Goal: Task Accomplishment & Management: Manage account settings

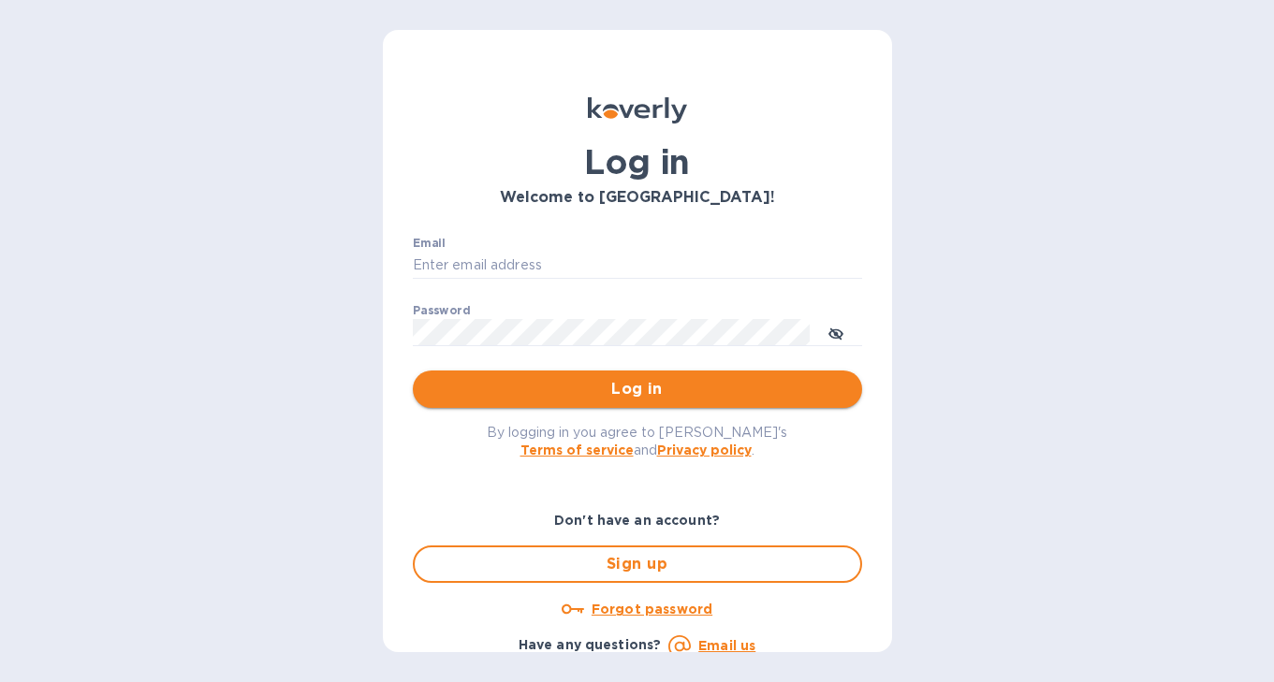
type input "[EMAIL_ADDRESS][DOMAIN_NAME]"
click at [571, 398] on span "Log in" at bounding box center [637, 389] width 419 height 22
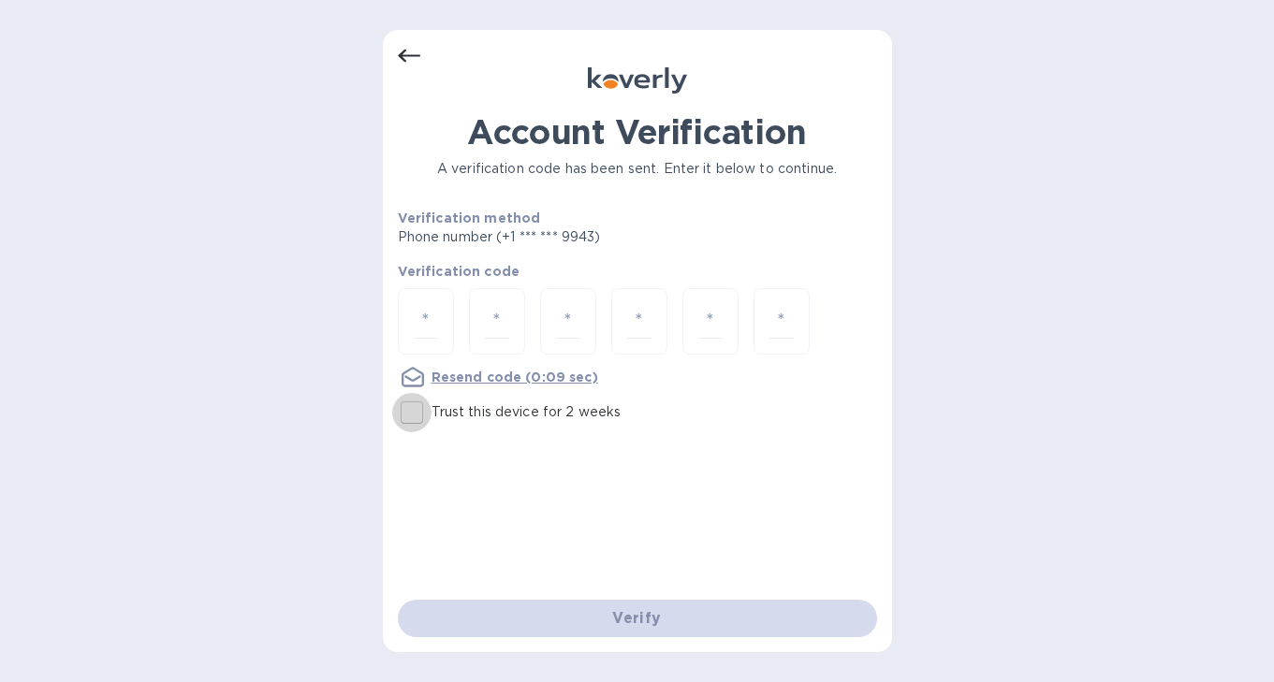
click at [417, 408] on input "Trust this device for 2 weeks" at bounding box center [411, 412] width 39 height 39
checkbox input "true"
click at [427, 324] on input "number" at bounding box center [426, 321] width 24 height 35
type input "1"
type input "4"
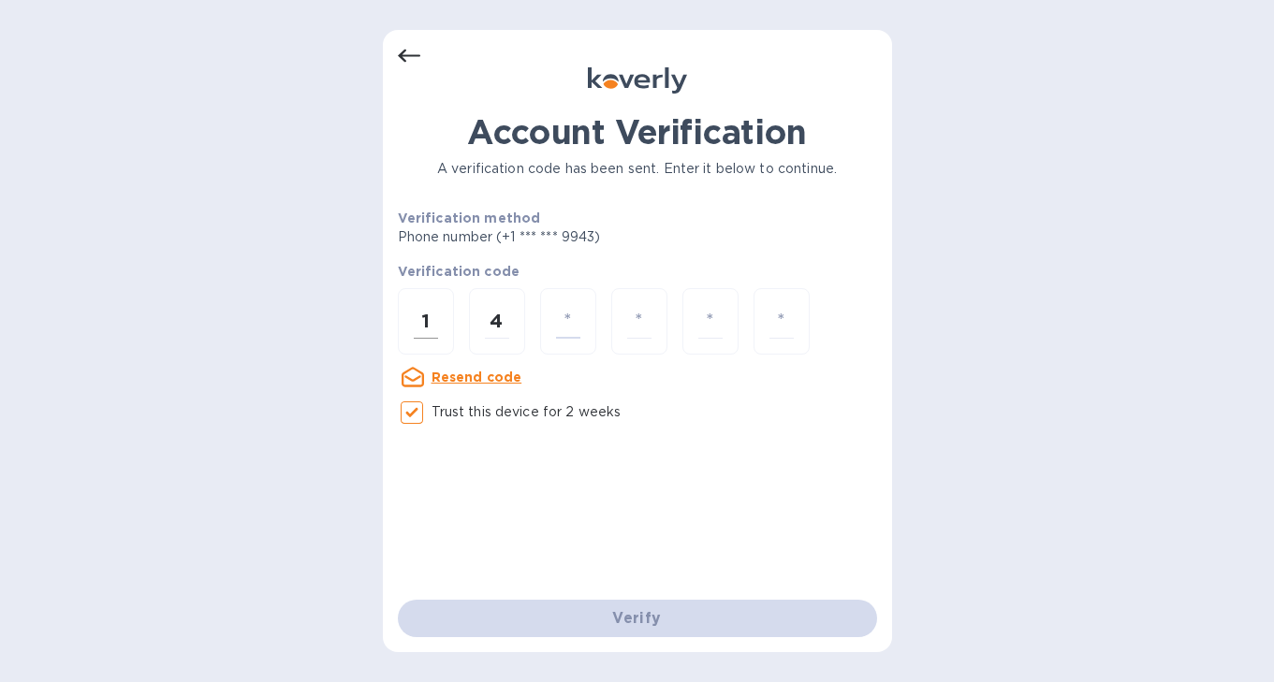
type input "1"
type input "9"
type input "5"
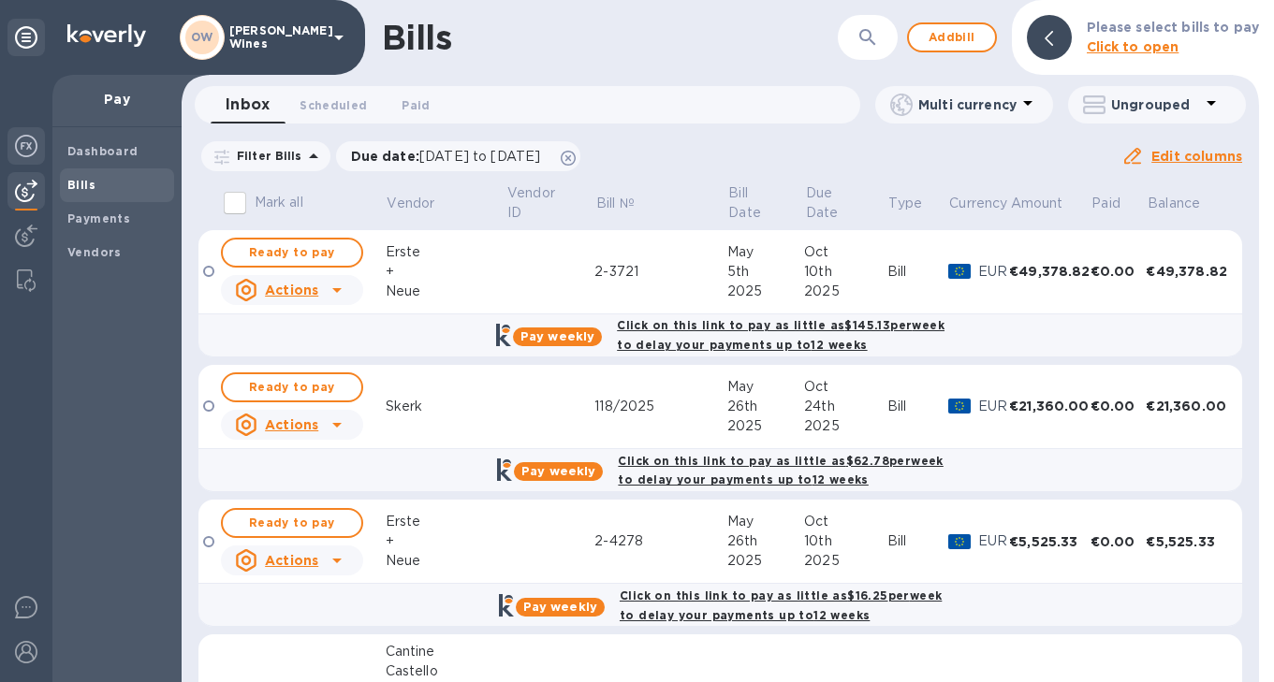
click at [21, 146] on img at bounding box center [26, 146] width 22 height 22
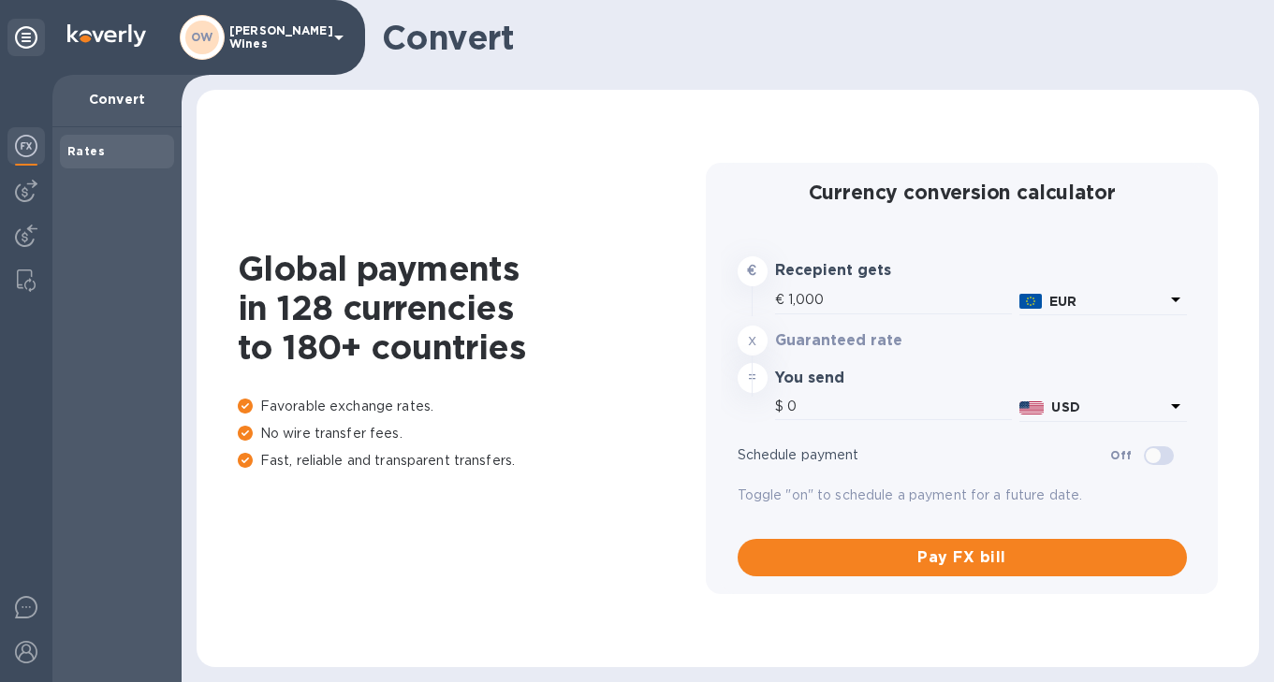
type input "1,175.6"
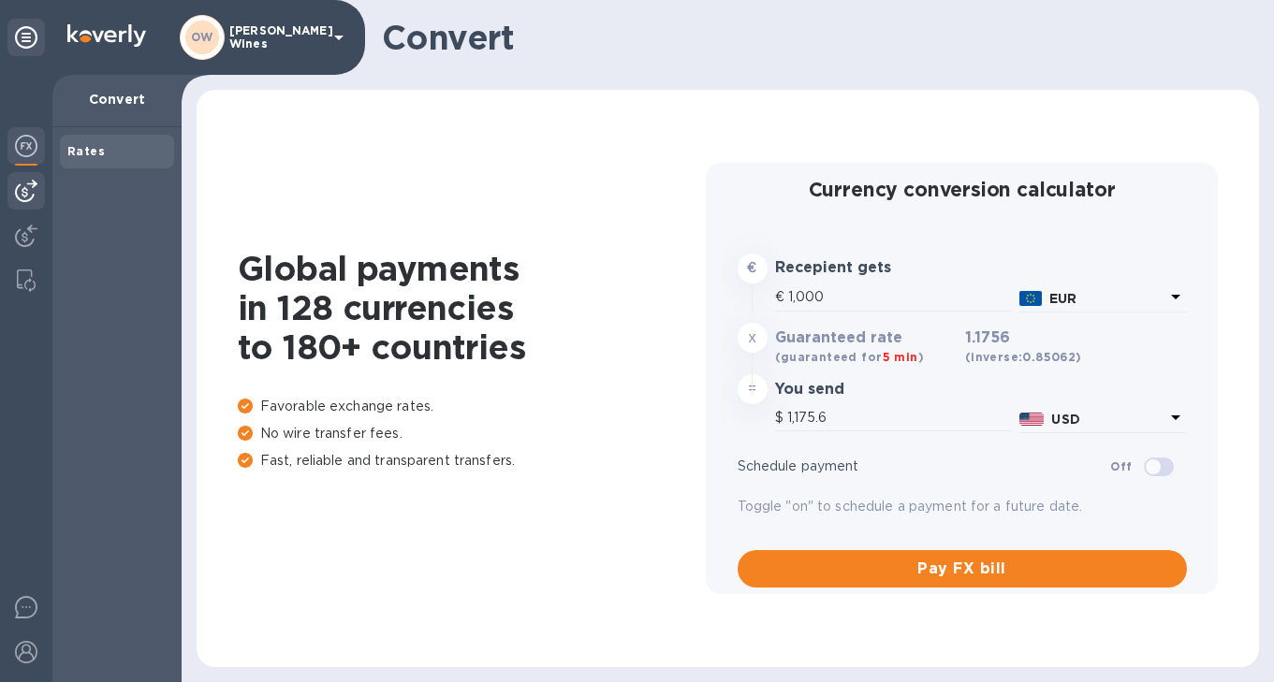
click at [31, 192] on img at bounding box center [26, 191] width 22 height 22
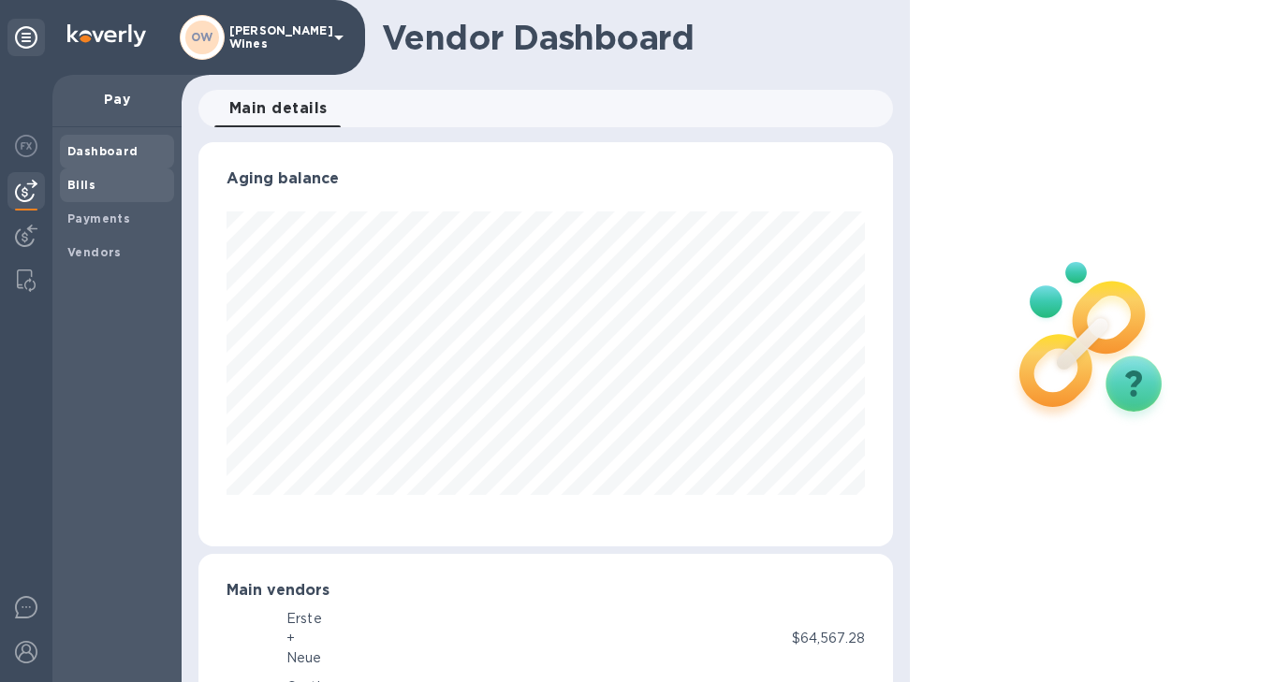
scroll to position [935571, 935289]
click at [84, 187] on b "Bills" at bounding box center [81, 185] width 28 height 14
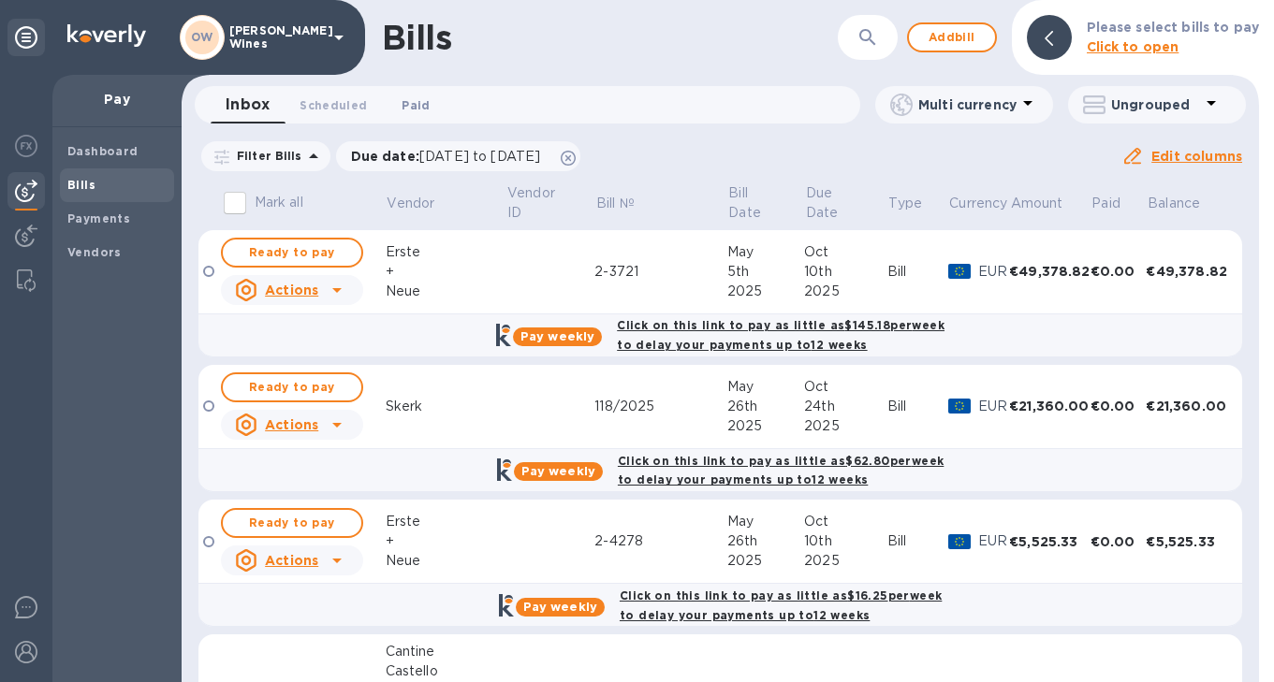
click at [412, 109] on span "Paid 0" at bounding box center [416, 105] width 28 height 20
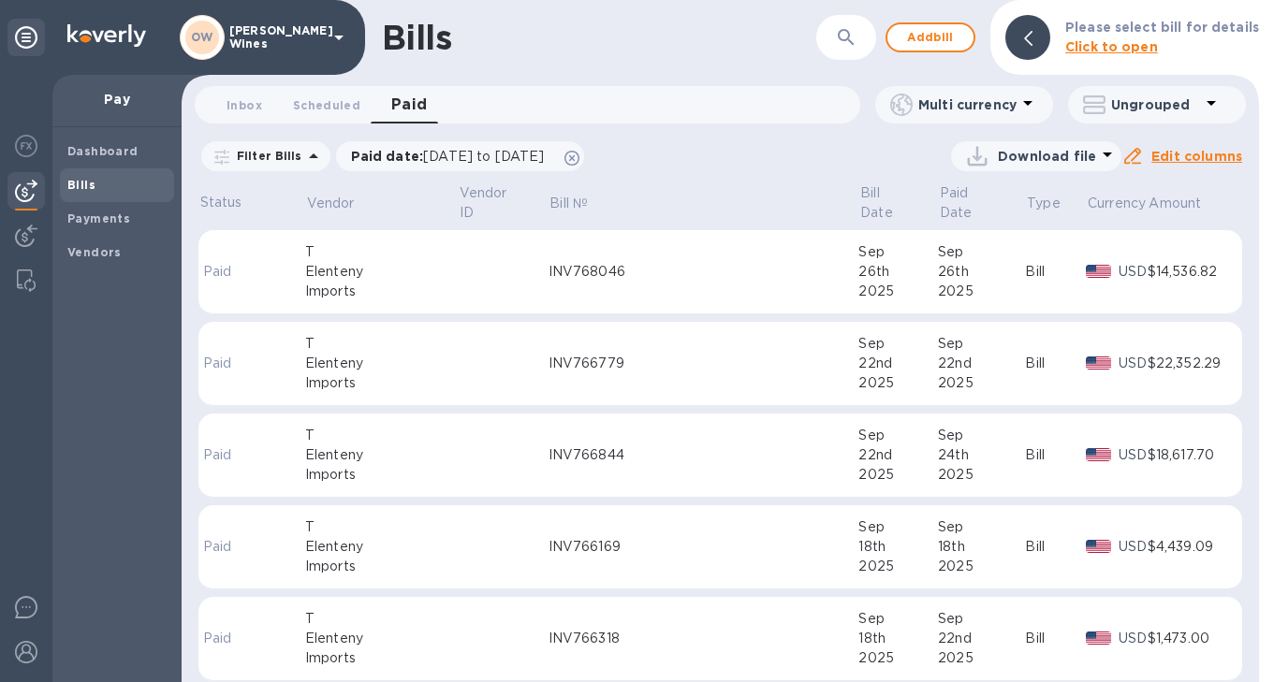
click at [1026, 109] on icon at bounding box center [1027, 103] width 22 height 22
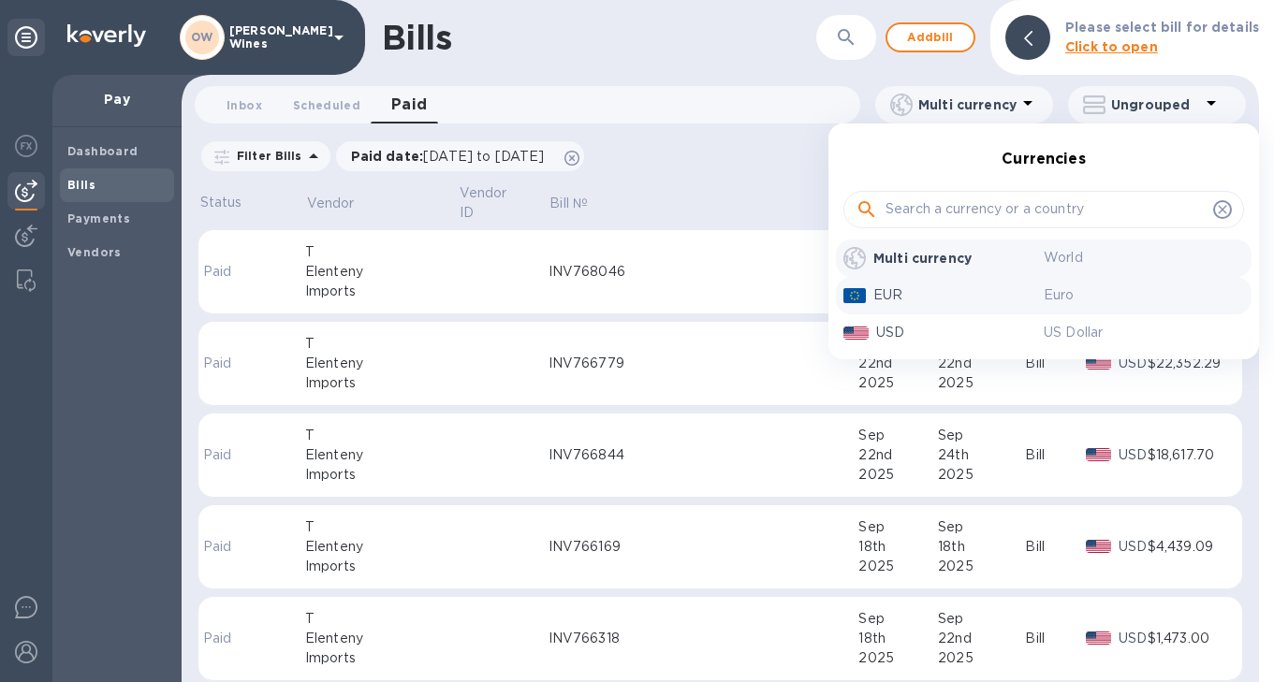
click at [923, 293] on p "EUR" at bounding box center [958, 295] width 170 height 20
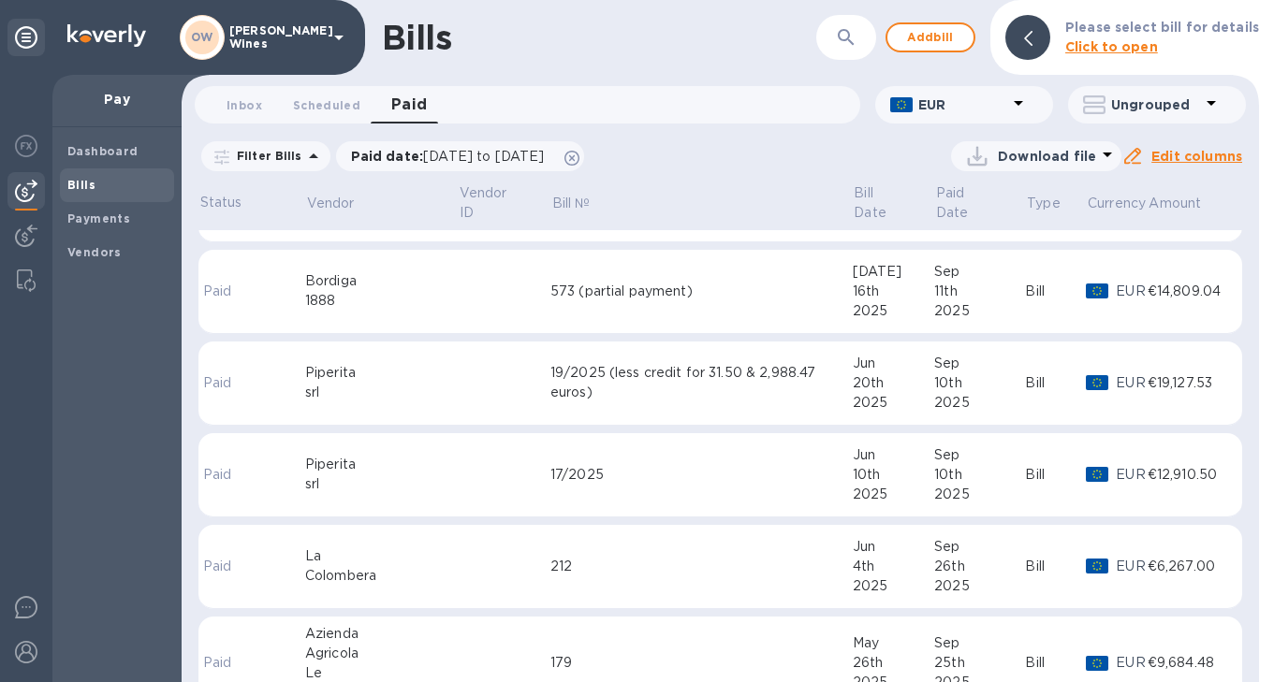
scroll to position [694, 0]
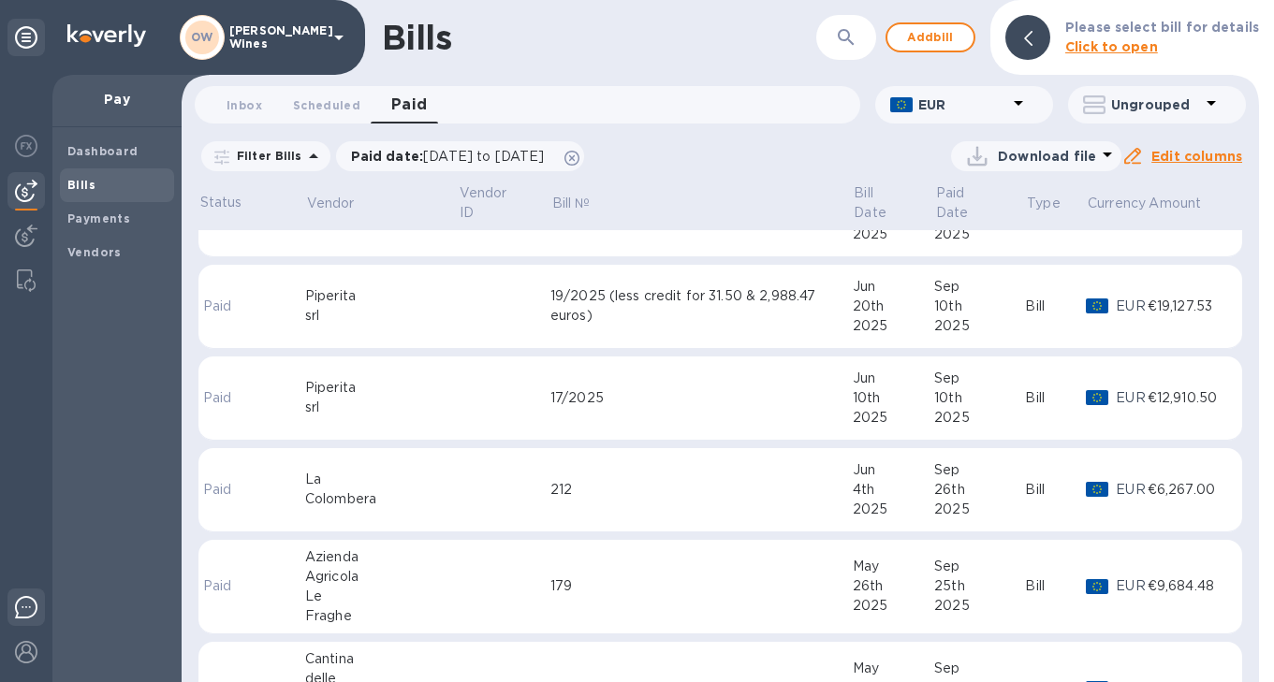
click at [33, 616] on img at bounding box center [26, 607] width 22 height 22
click at [22, 151] on img at bounding box center [26, 146] width 22 height 22
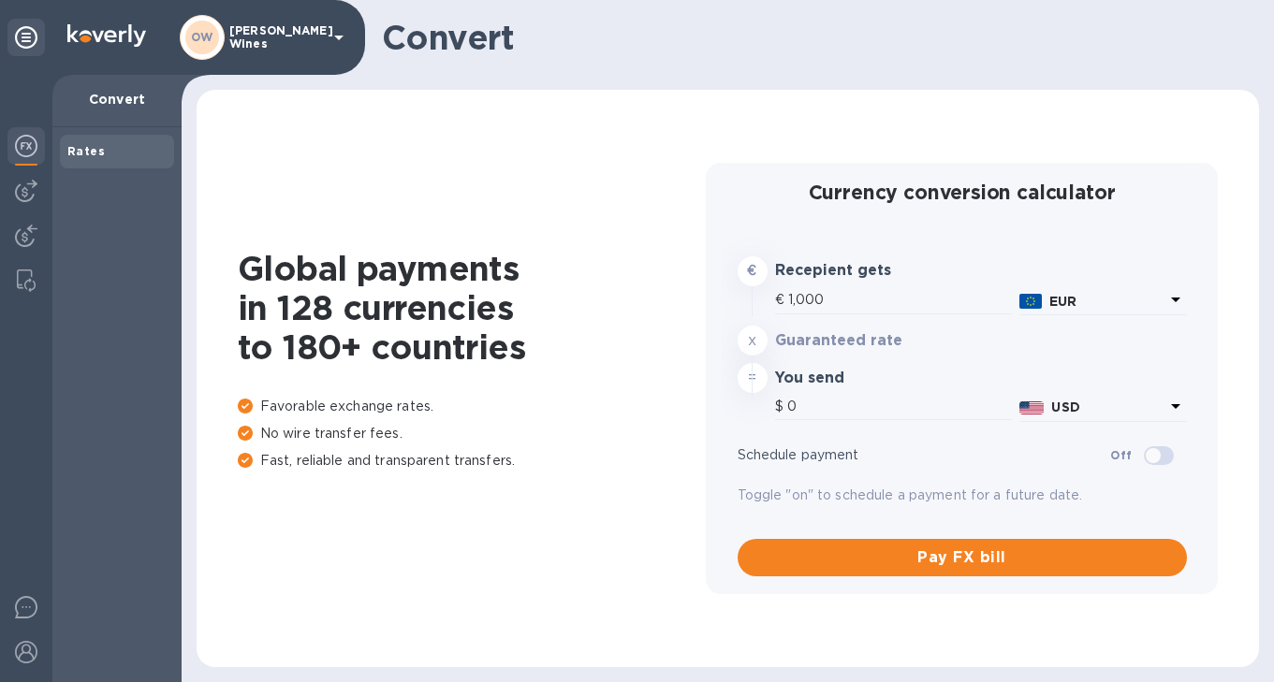
type input "1,175.2"
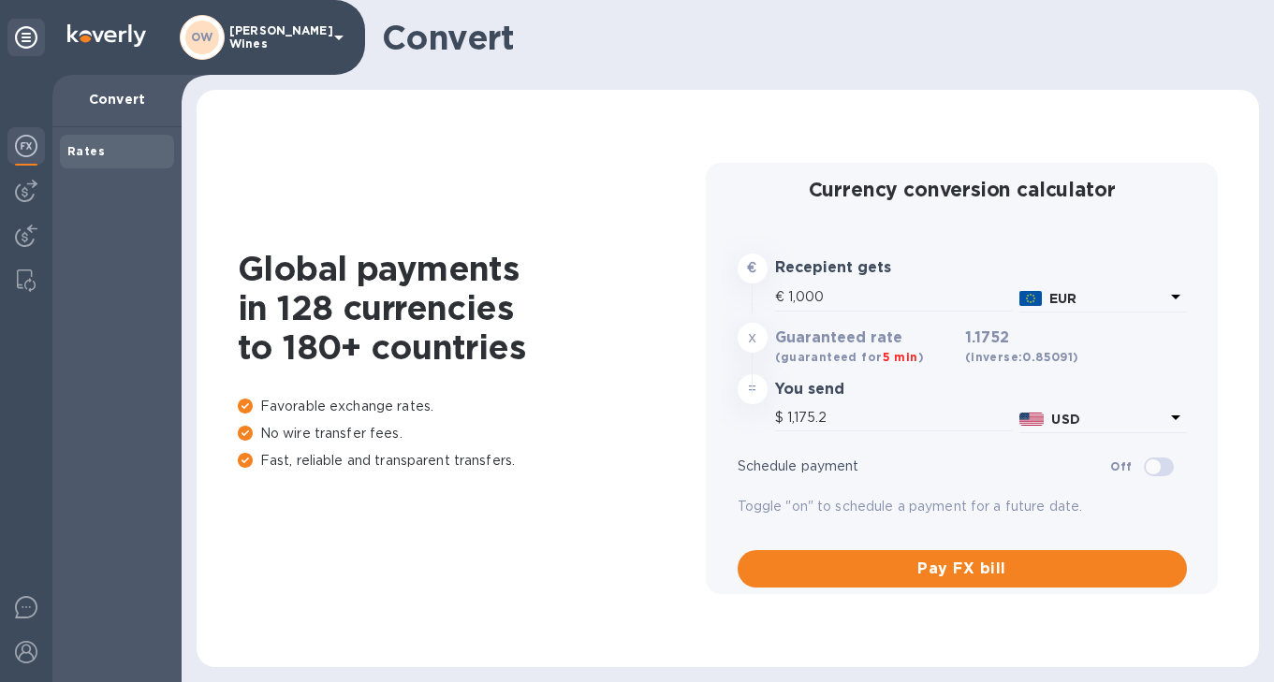
click at [26, 152] on img at bounding box center [26, 146] width 22 height 22
click at [22, 199] on img at bounding box center [26, 191] width 22 height 22
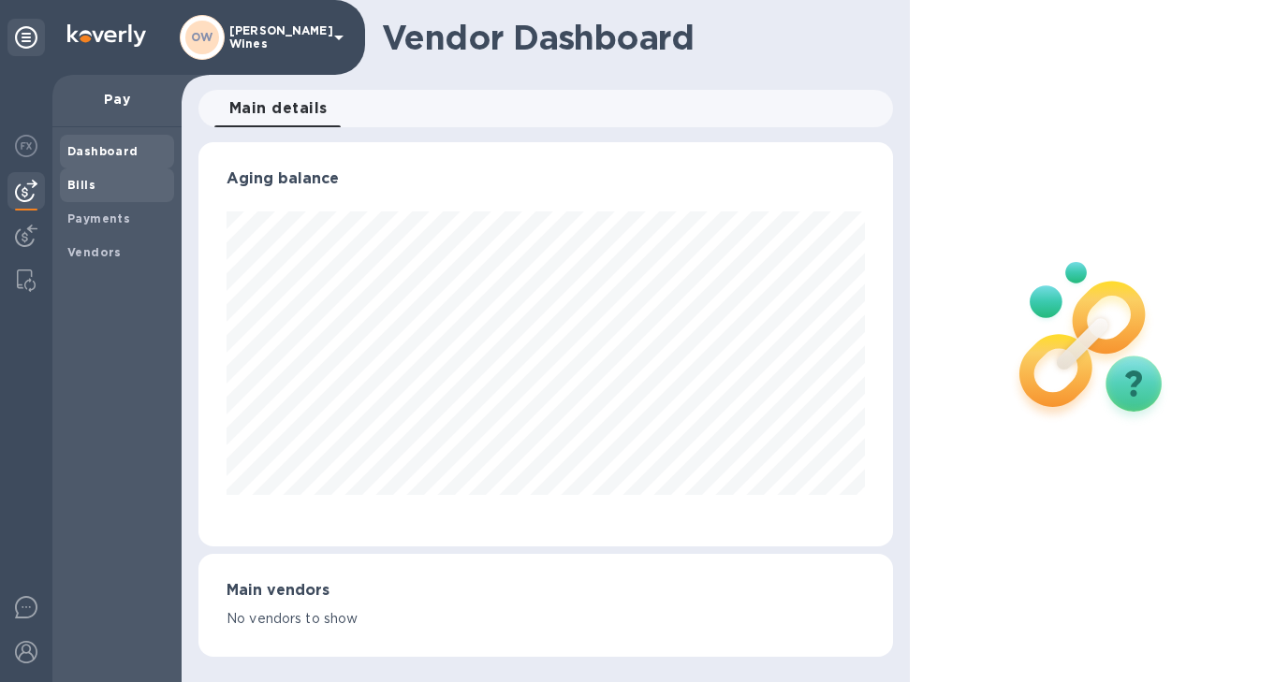
scroll to position [404, 687]
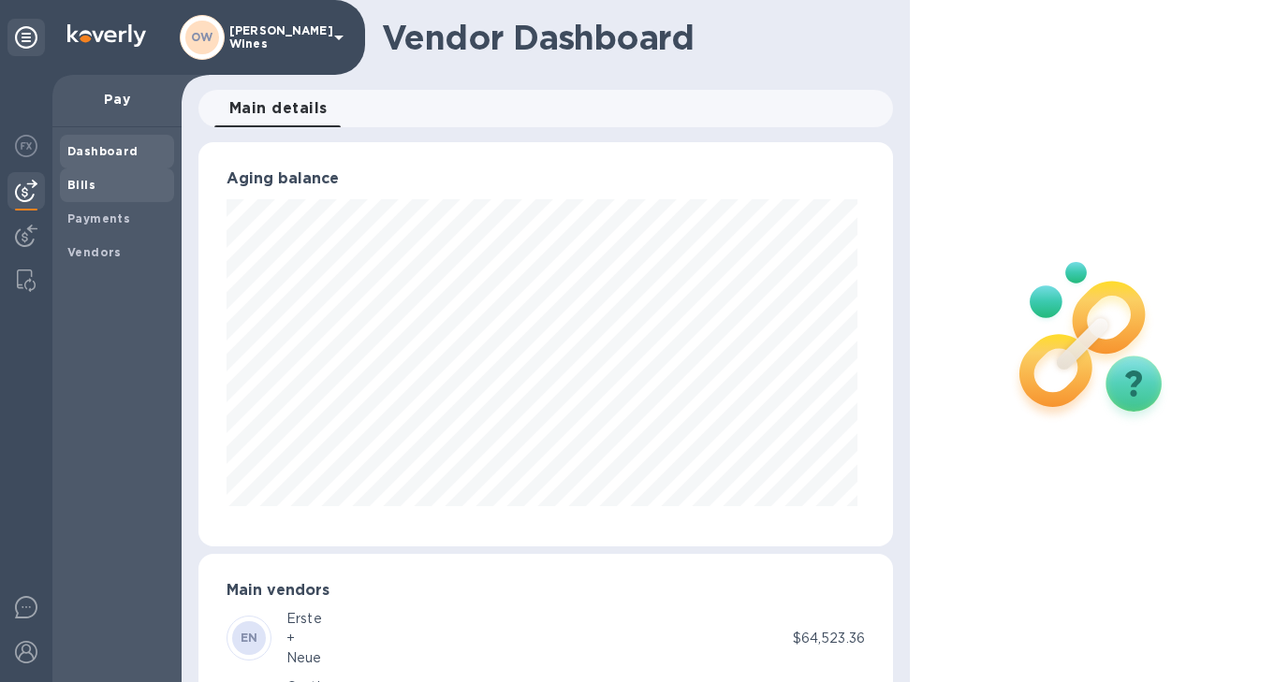
click at [80, 194] on span "Bills" at bounding box center [81, 185] width 28 height 19
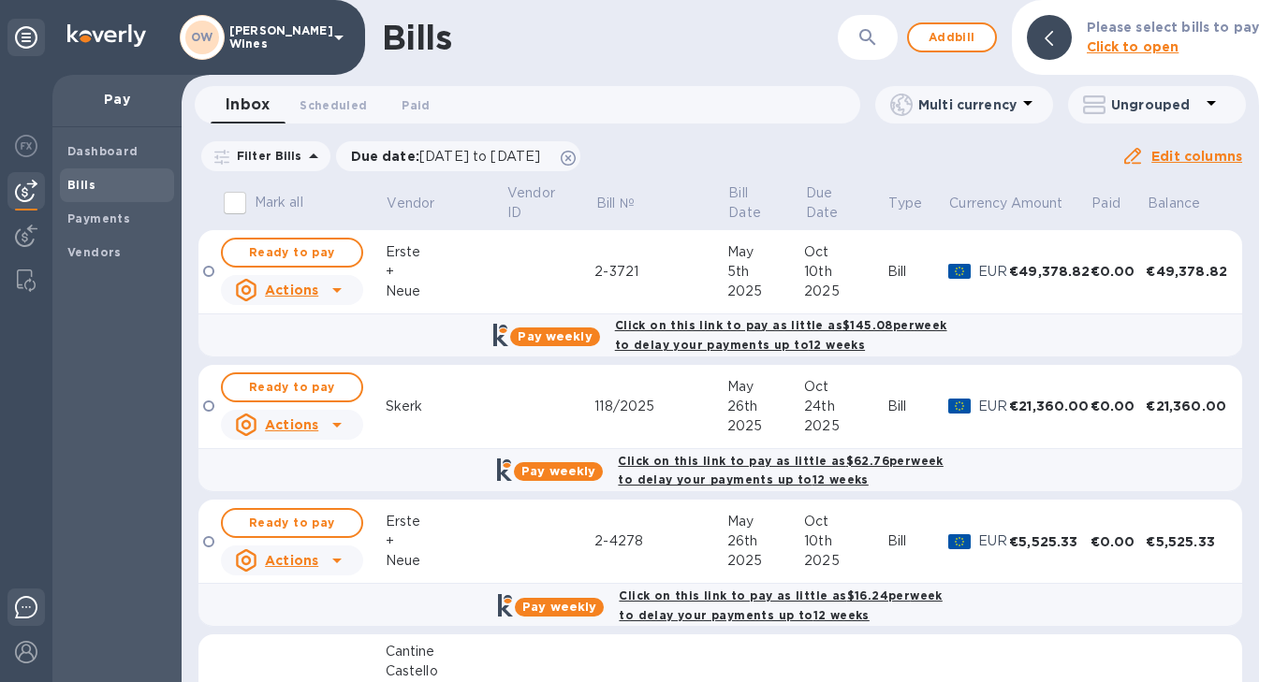
click at [26, 610] on img at bounding box center [26, 607] width 22 height 22
